Goal: Check status: Check status

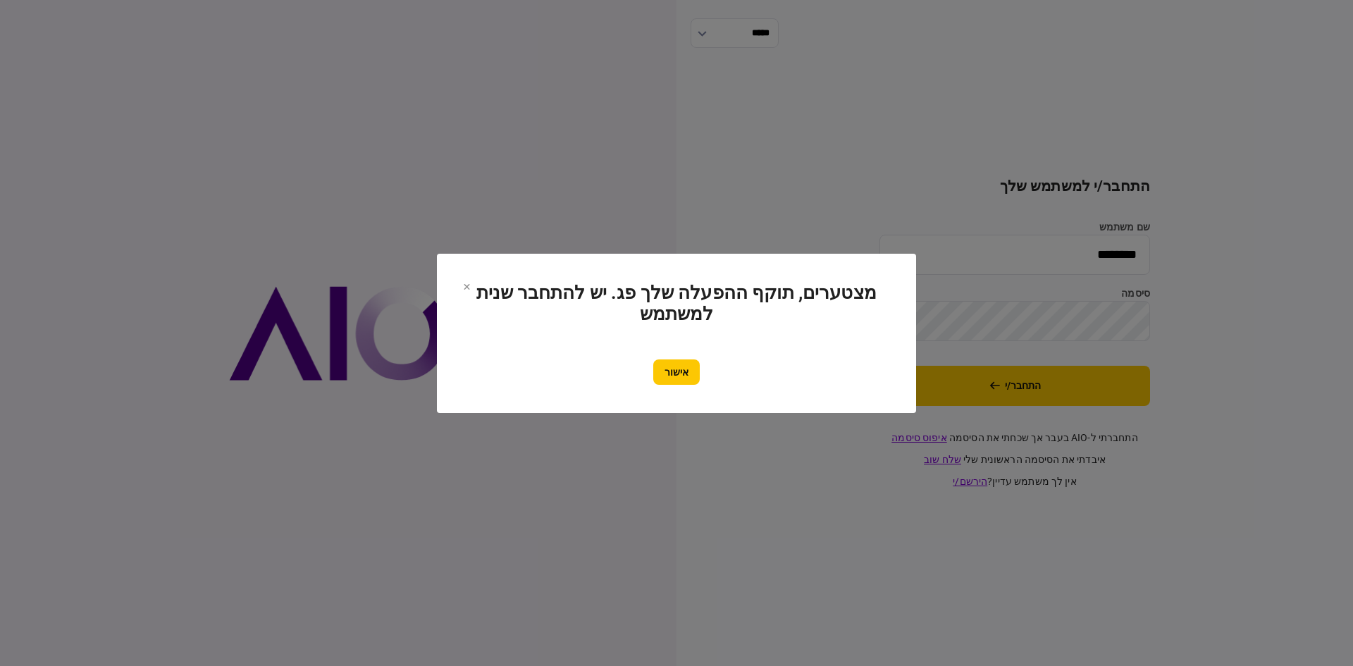
drag, startPoint x: 0, startPoint y: 0, endPoint x: 693, endPoint y: 377, distance: 789.1
click at [690, 373] on button "אישור" at bounding box center [676, 371] width 47 height 25
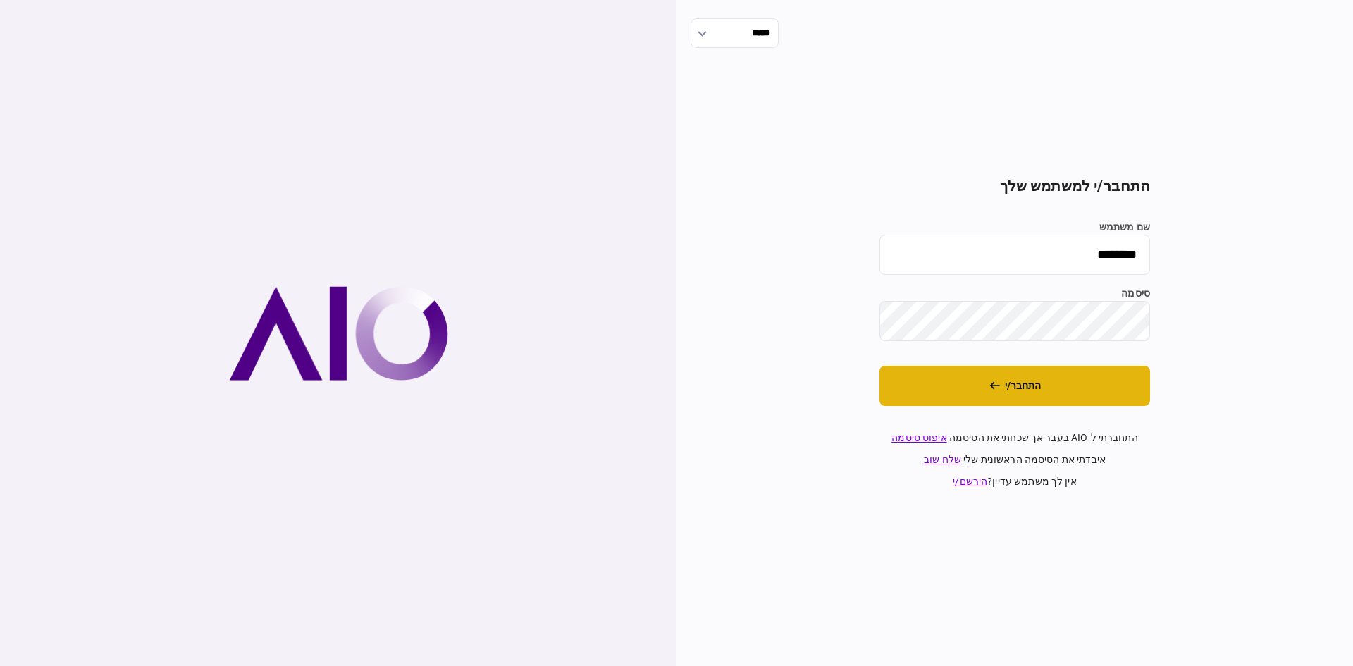
click at [942, 397] on button "התחבר/י" at bounding box center [1014, 386] width 271 height 40
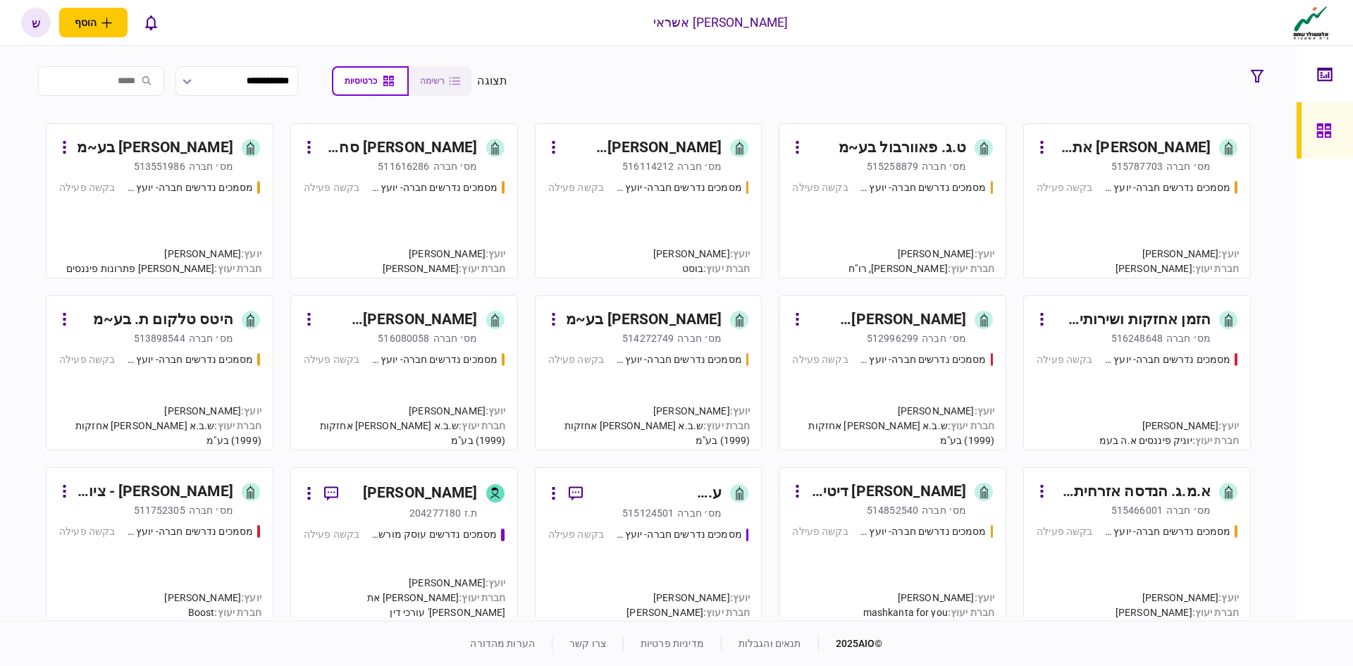
click at [917, 149] on div "ט.ג. פאוורבול בע~מ" at bounding box center [902, 148] width 128 height 23
